Goal: Find specific page/section: Find specific page/section

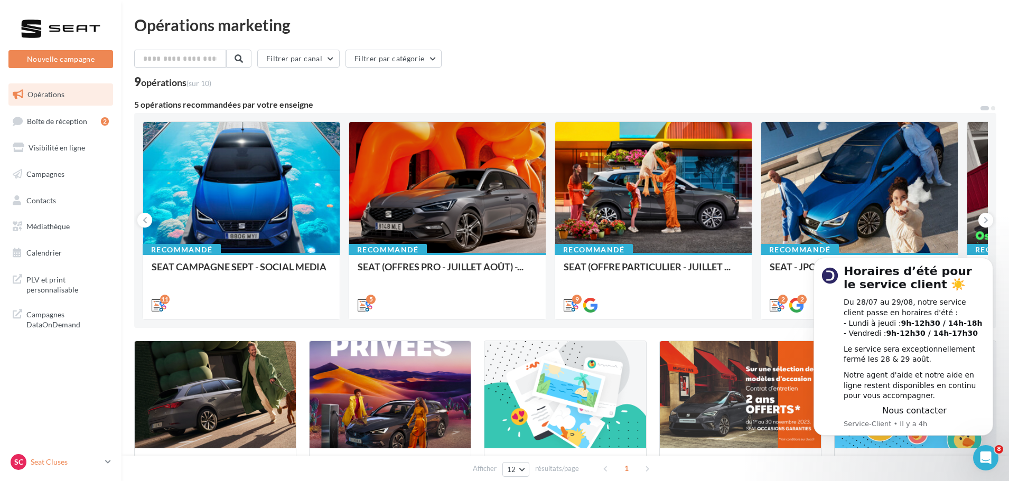
click at [71, 456] on div "SC Seat Cluses SEAT-SCIONZIER" at bounding box center [56, 462] width 90 height 16
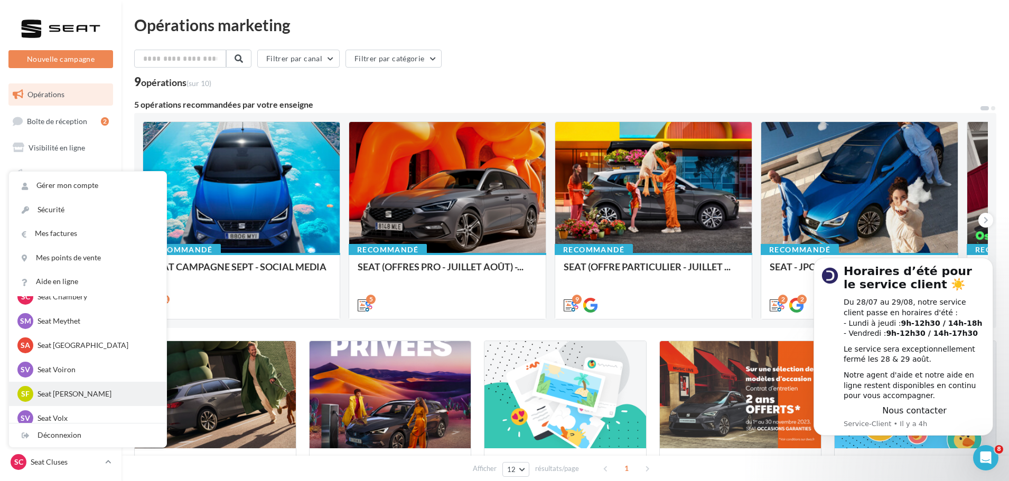
scroll to position [264, 0]
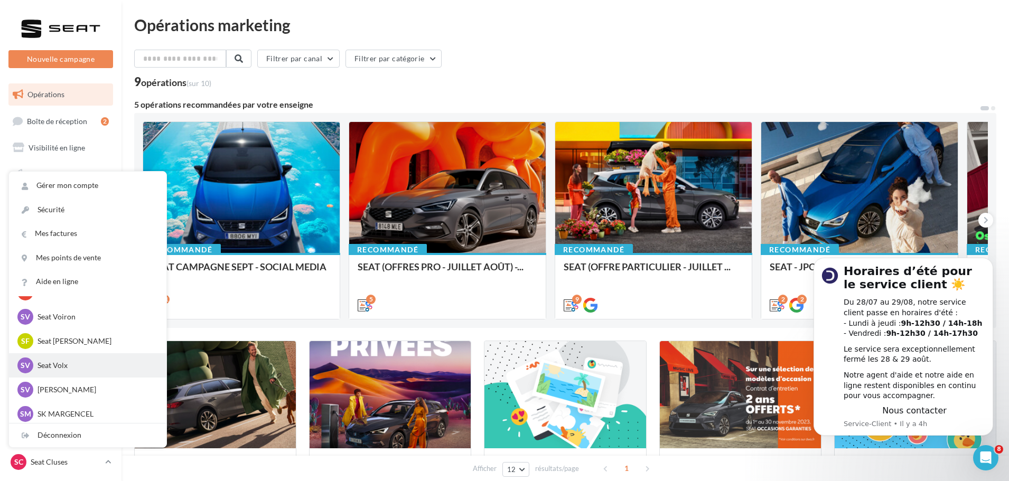
click at [71, 369] on p "Seat Volx" at bounding box center [96, 365] width 116 height 11
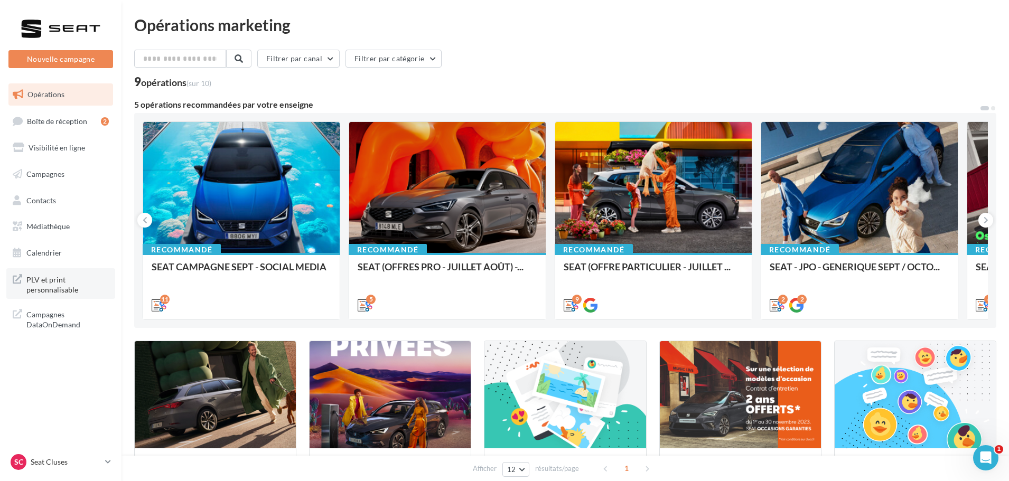
click at [44, 287] on span "PLV et print personnalisable" at bounding box center [67, 284] width 82 height 23
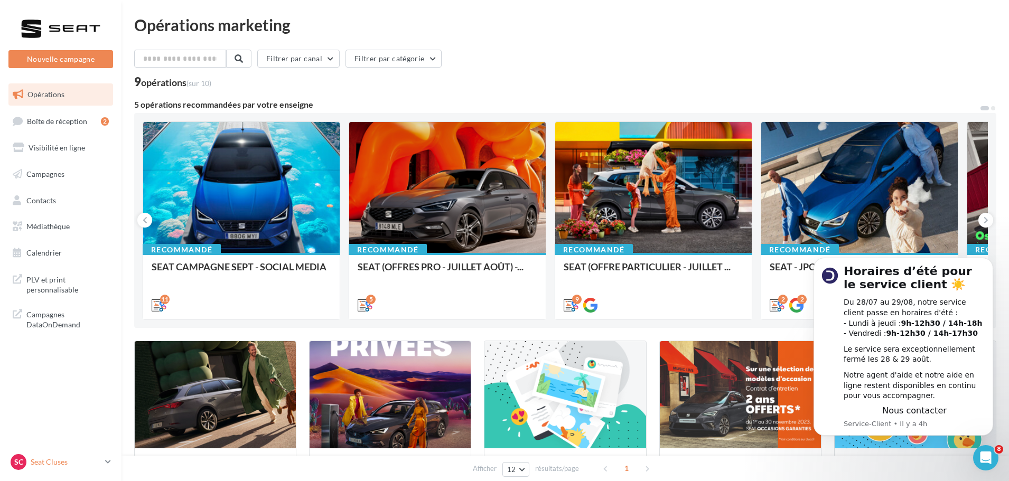
click at [55, 456] on div "SC Seat Cluses SEAT-SCIONZIER" at bounding box center [56, 462] width 90 height 16
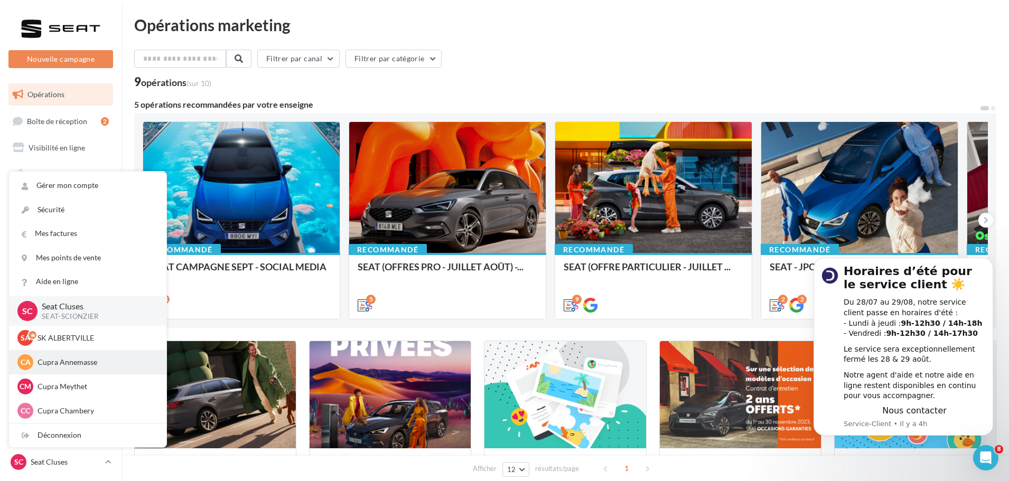
scroll to position [53, 0]
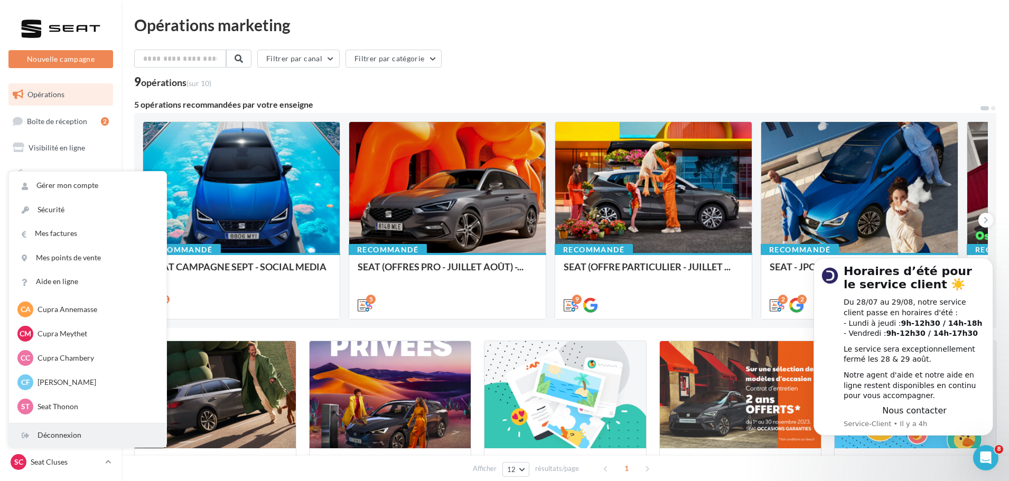
click at [70, 434] on div "Déconnexion" at bounding box center [87, 436] width 157 height 24
